Goal: Check status: Check status

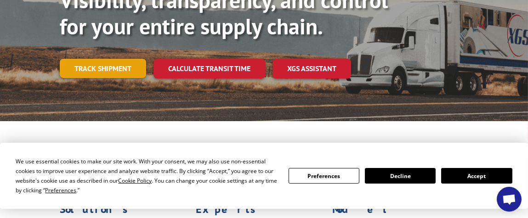
scroll to position [137, 0]
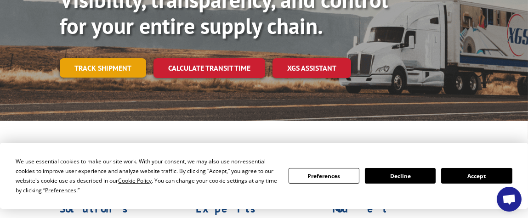
click at [107, 58] on link "Track shipment" at bounding box center [103, 67] width 86 height 19
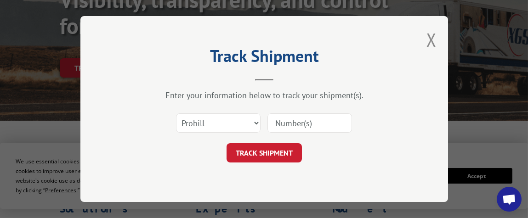
click at [296, 120] on input at bounding box center [310, 123] width 85 height 19
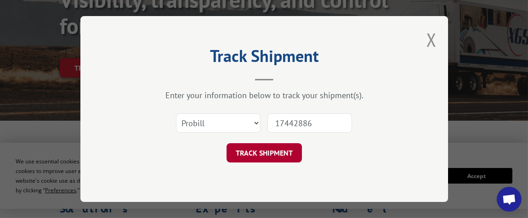
type input "17442886"
click at [278, 154] on button "TRACK SHIPMENT" at bounding box center [264, 152] width 75 height 19
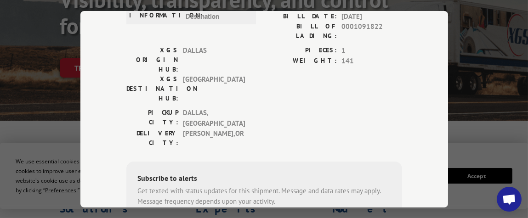
scroll to position [172, 0]
type input "[PHONE_NUMBER]"
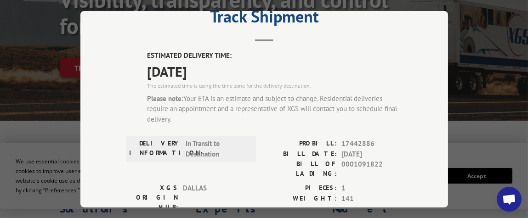
scroll to position [34, 0]
